Goal: Check status: Check status

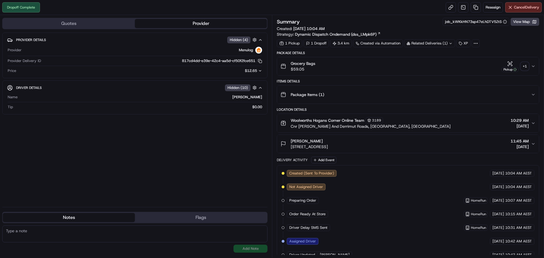
click at [524, 66] on div "+ 1" at bounding box center [525, 66] width 8 height 8
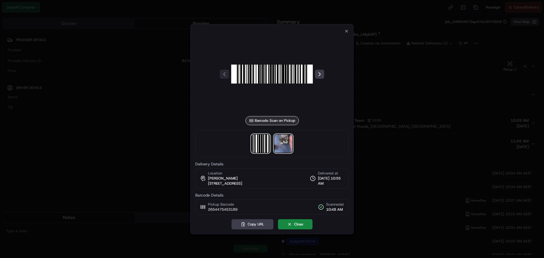
click at [280, 145] on img at bounding box center [283, 144] width 18 height 18
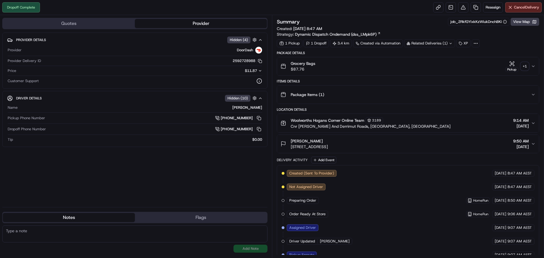
click at [526, 66] on div "+ 1" at bounding box center [525, 66] width 8 height 8
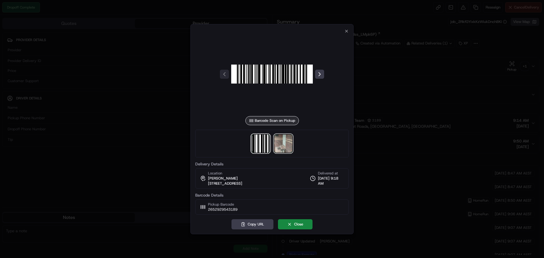
click at [286, 147] on img at bounding box center [283, 144] width 18 height 18
